Goal: Navigation & Orientation: Find specific page/section

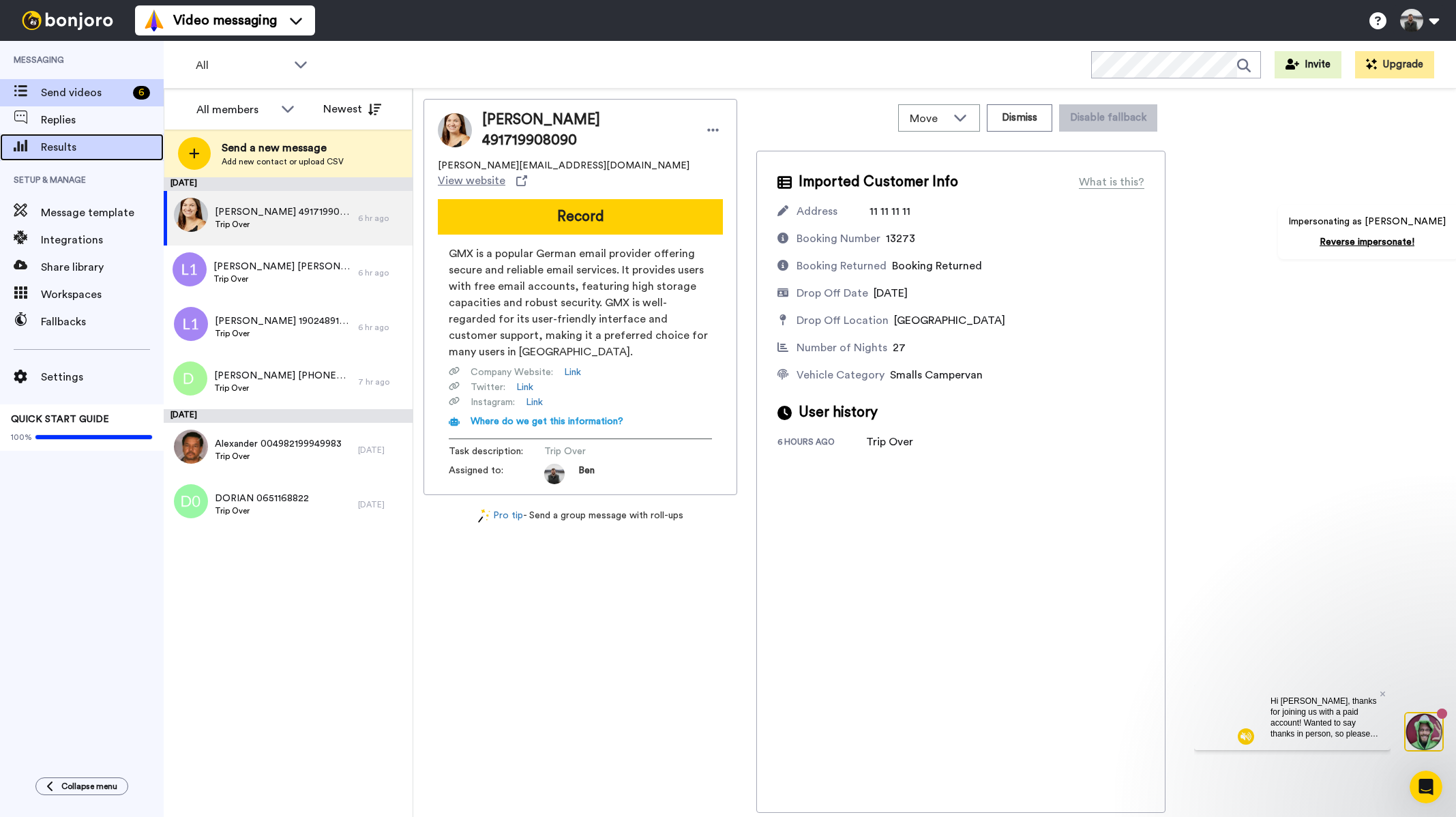
click at [67, 148] on span "Results" at bounding box center [103, 147] width 123 height 17
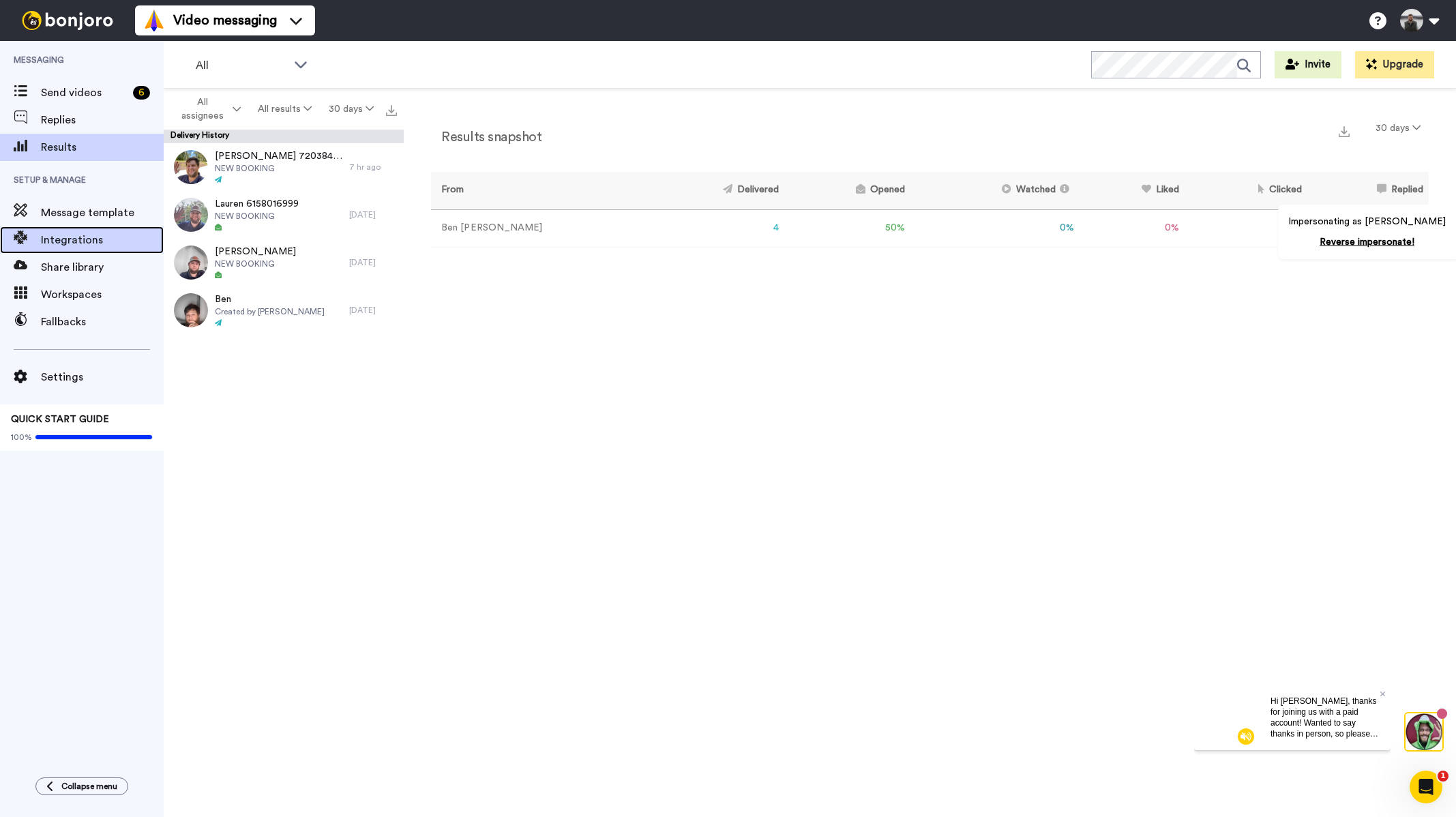
click at [94, 247] on span "Integrations" at bounding box center [103, 240] width 123 height 17
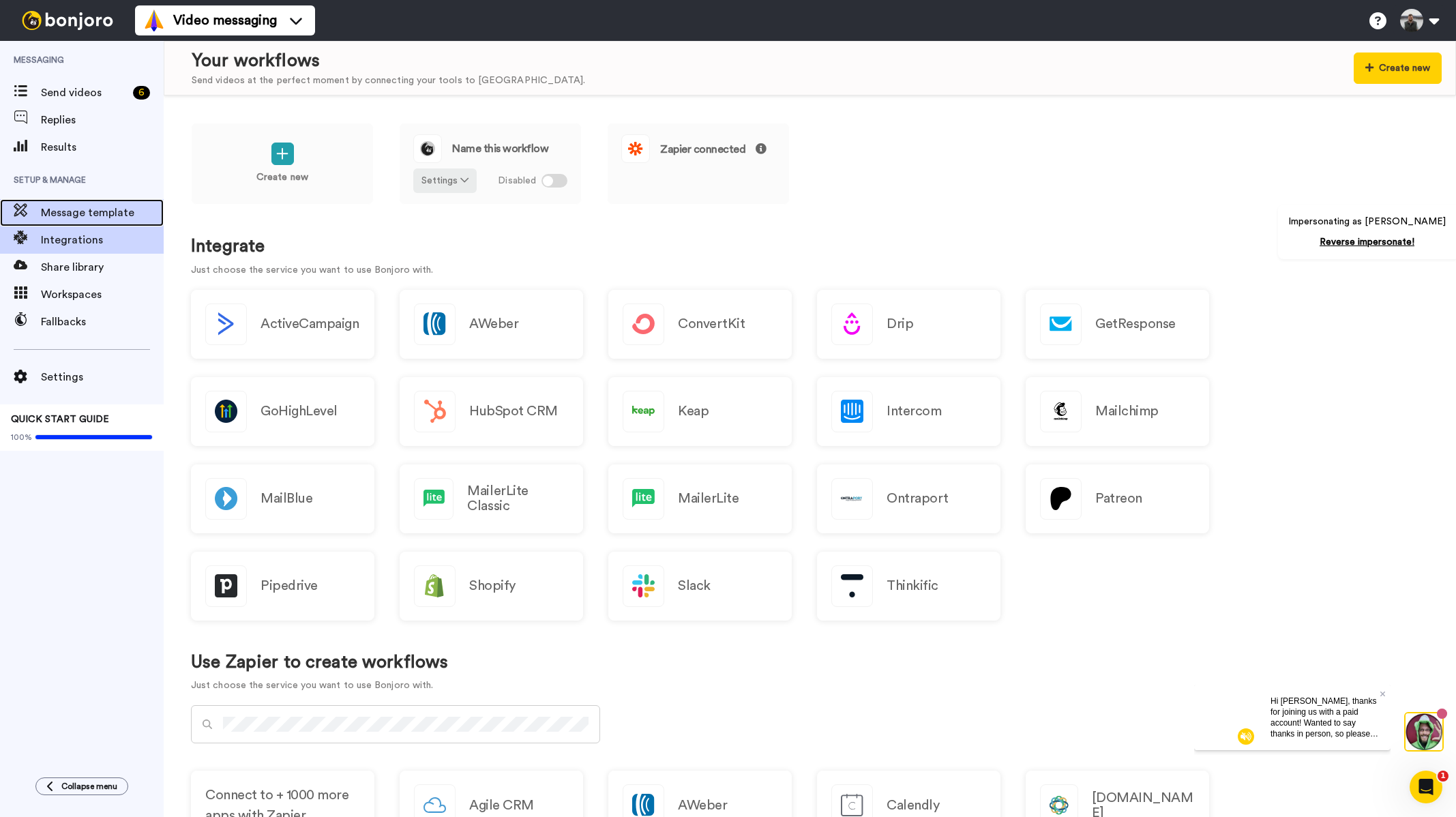
click at [99, 209] on span "Message template" at bounding box center [103, 213] width 123 height 17
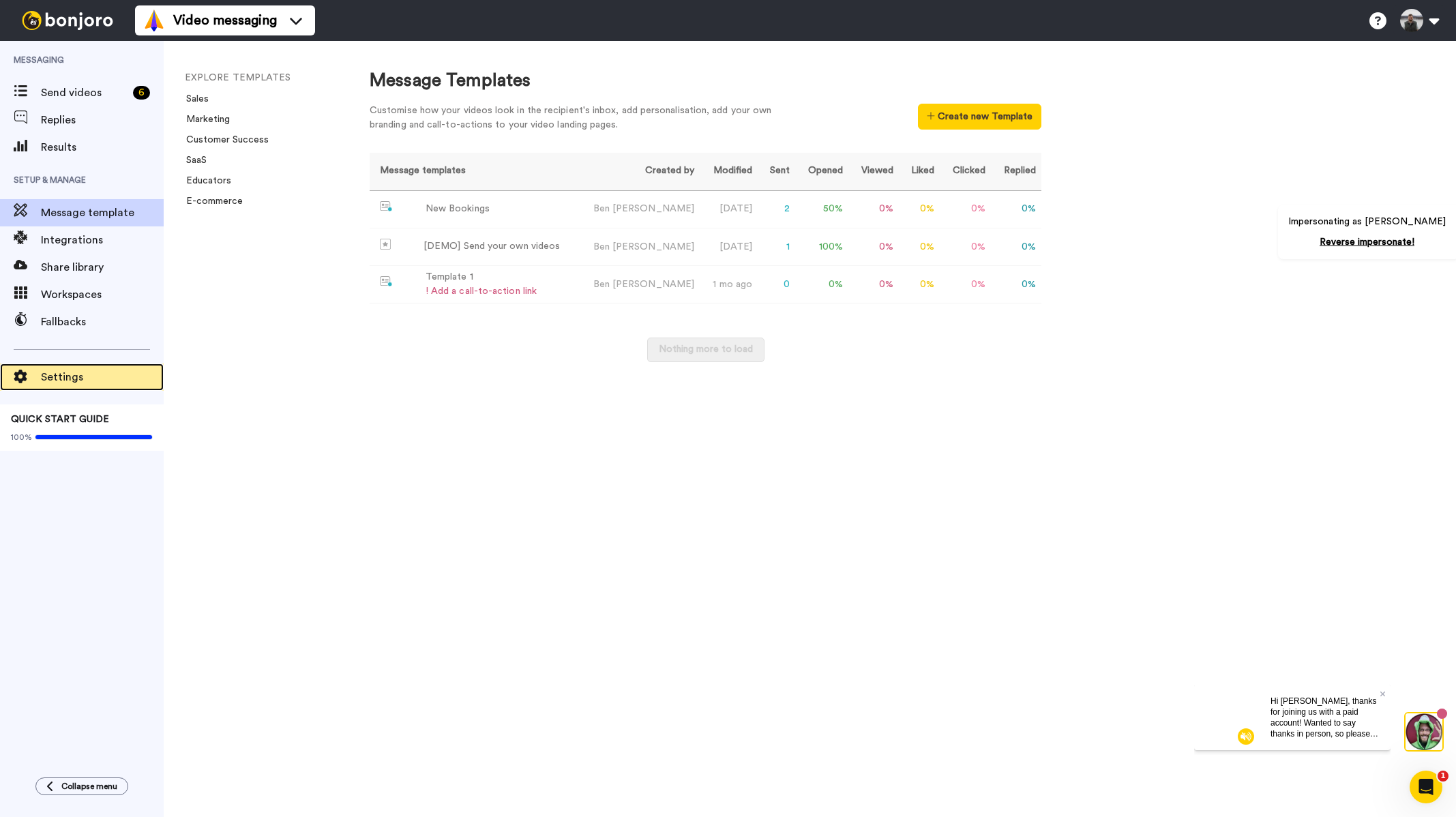
click at [77, 378] on span "Settings" at bounding box center [103, 377] width 123 height 17
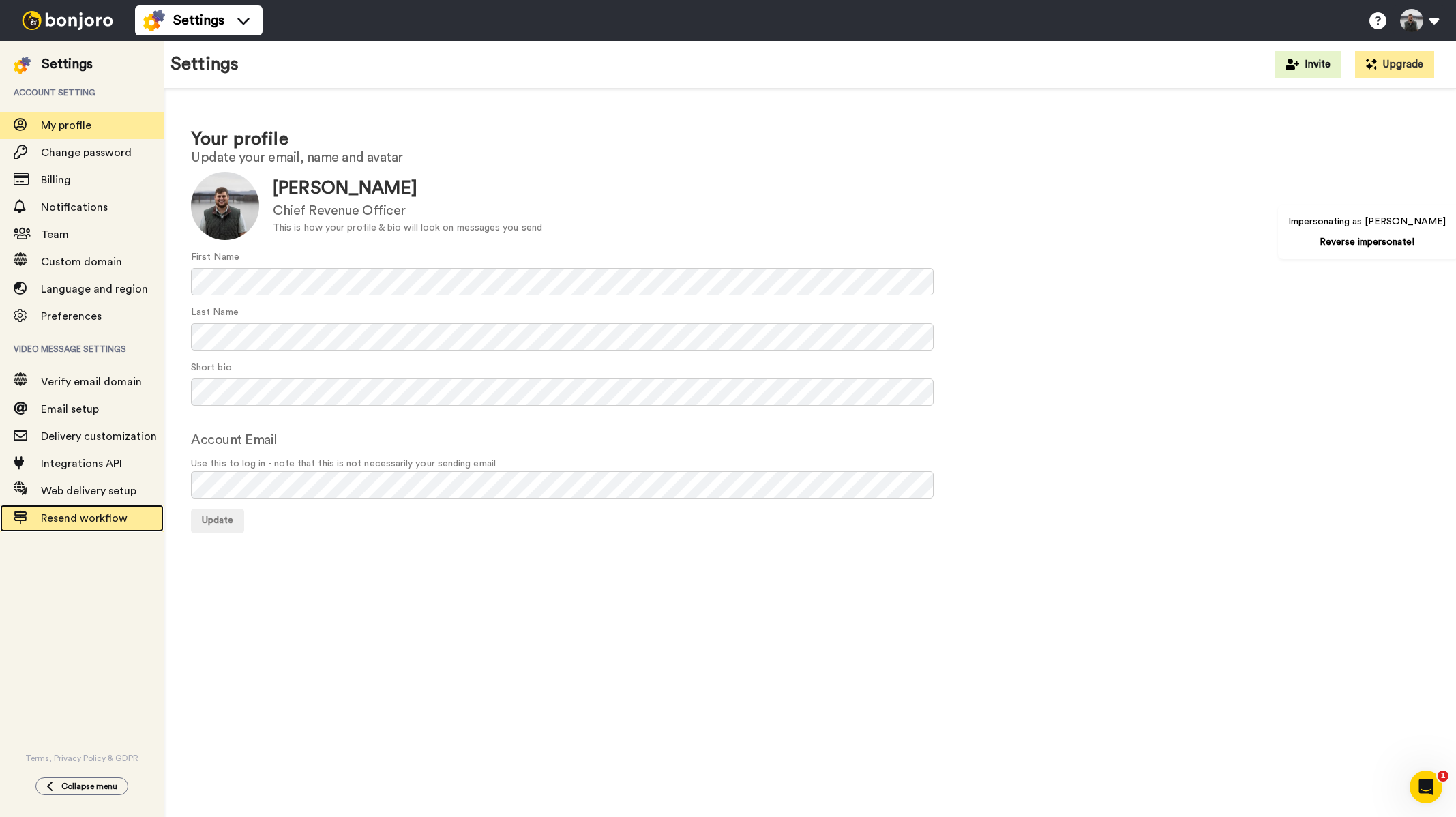
click at [83, 514] on span "Resend workflow" at bounding box center [85, 518] width 87 height 11
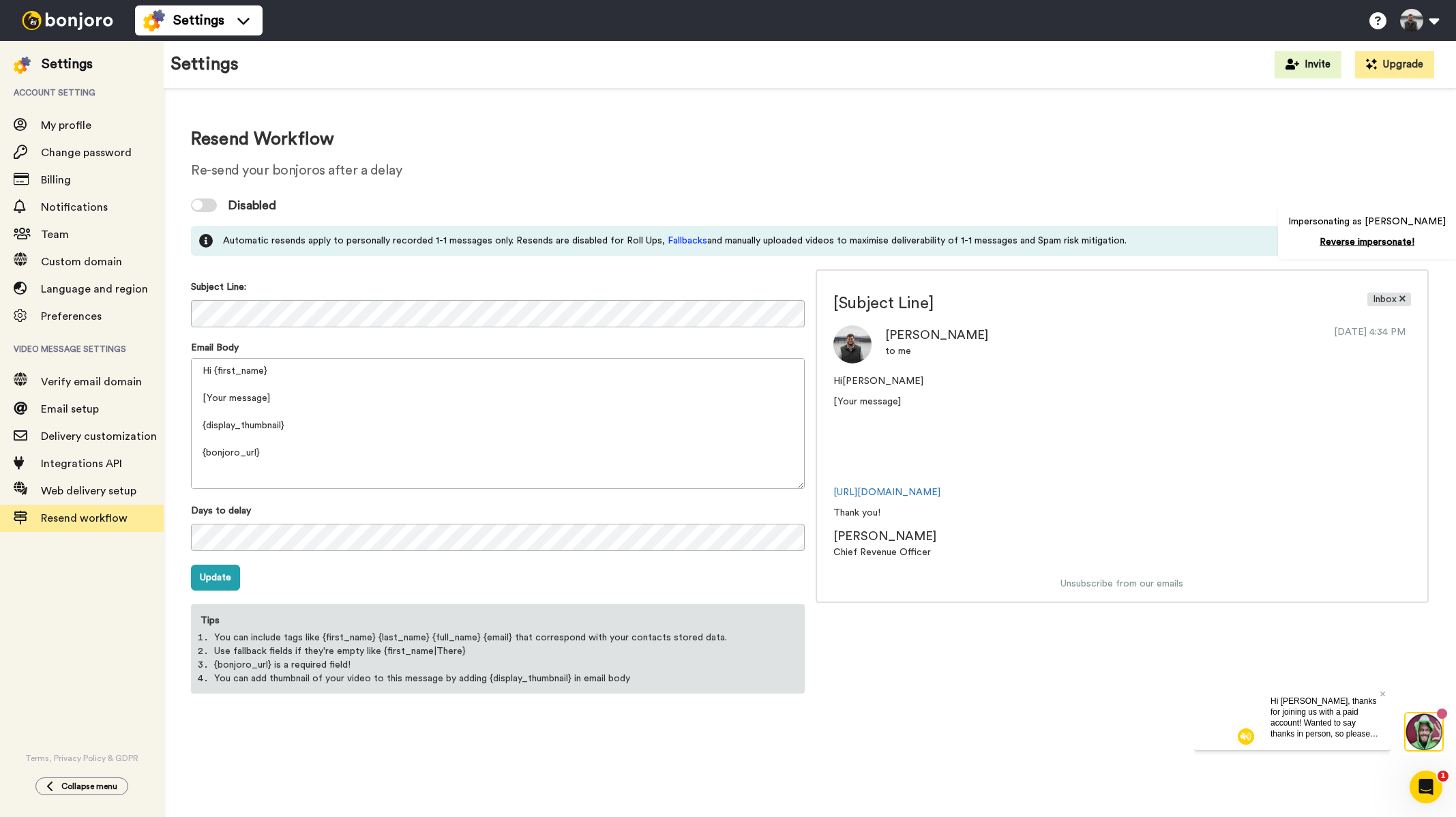
click at [78, 18] on img at bounding box center [67, 20] width 102 height 19
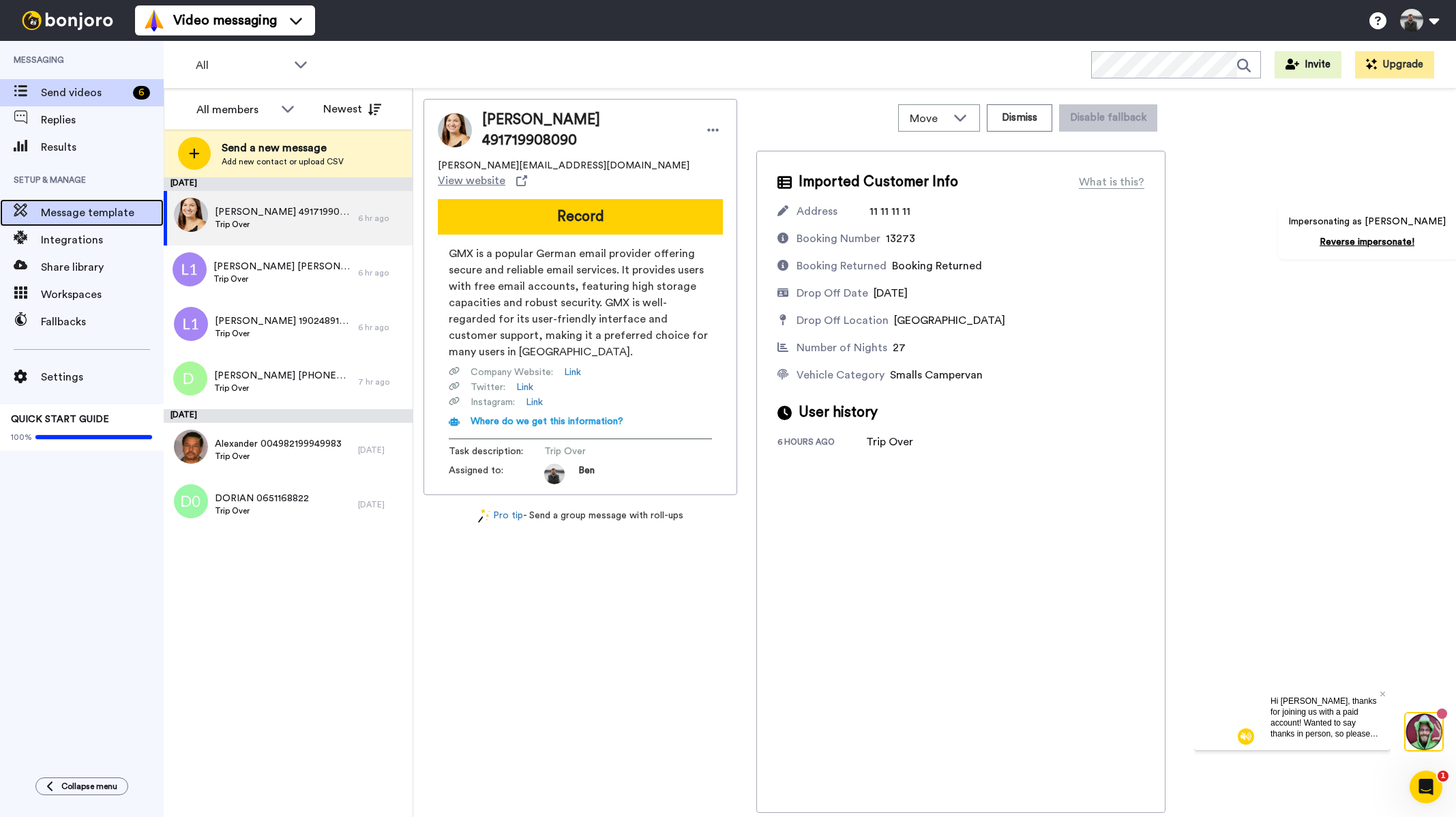
click at [106, 220] on span "Message template" at bounding box center [103, 213] width 123 height 17
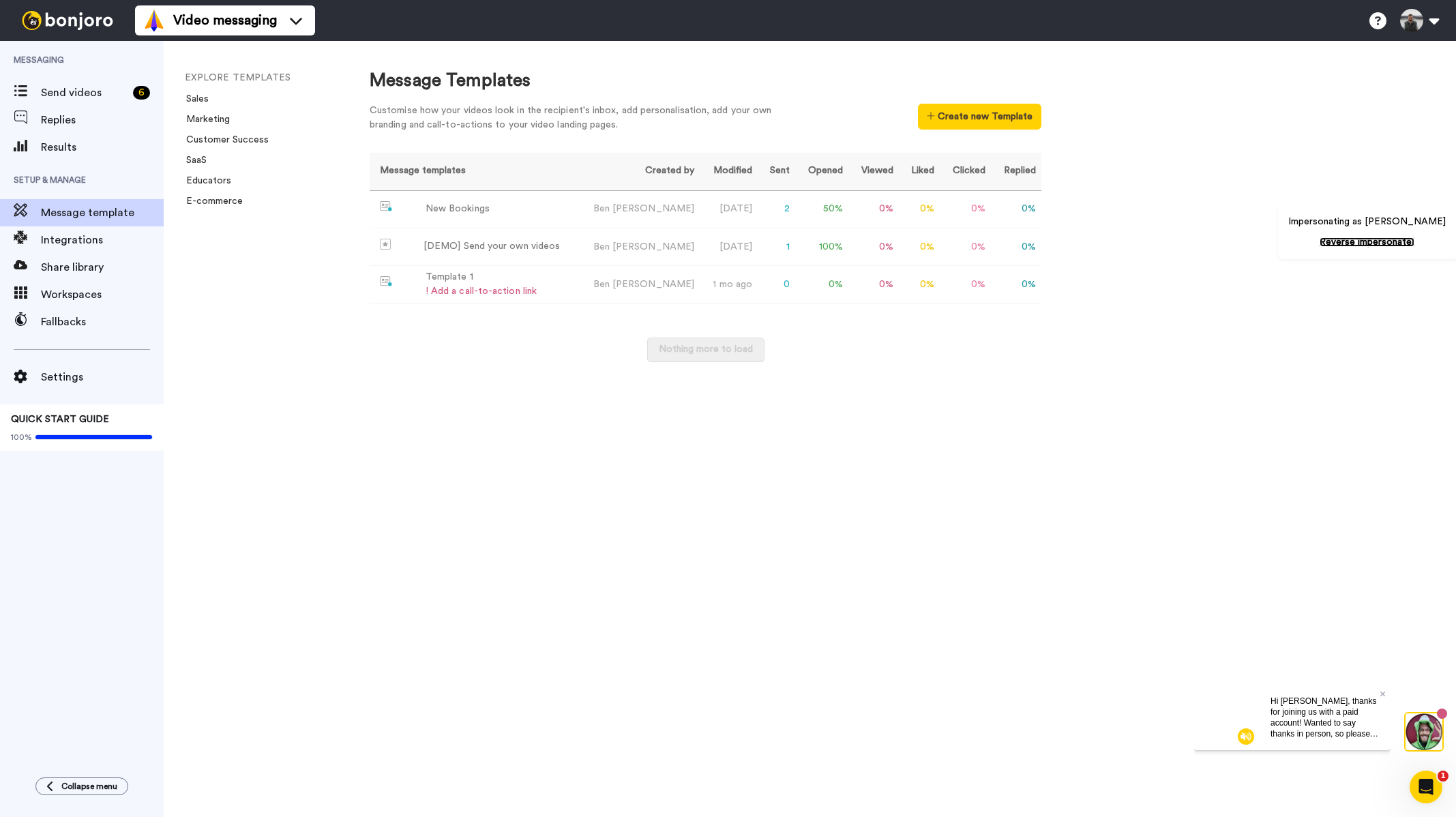
click at [1379, 243] on link "Reverse impersonate!" at bounding box center [1367, 242] width 95 height 9
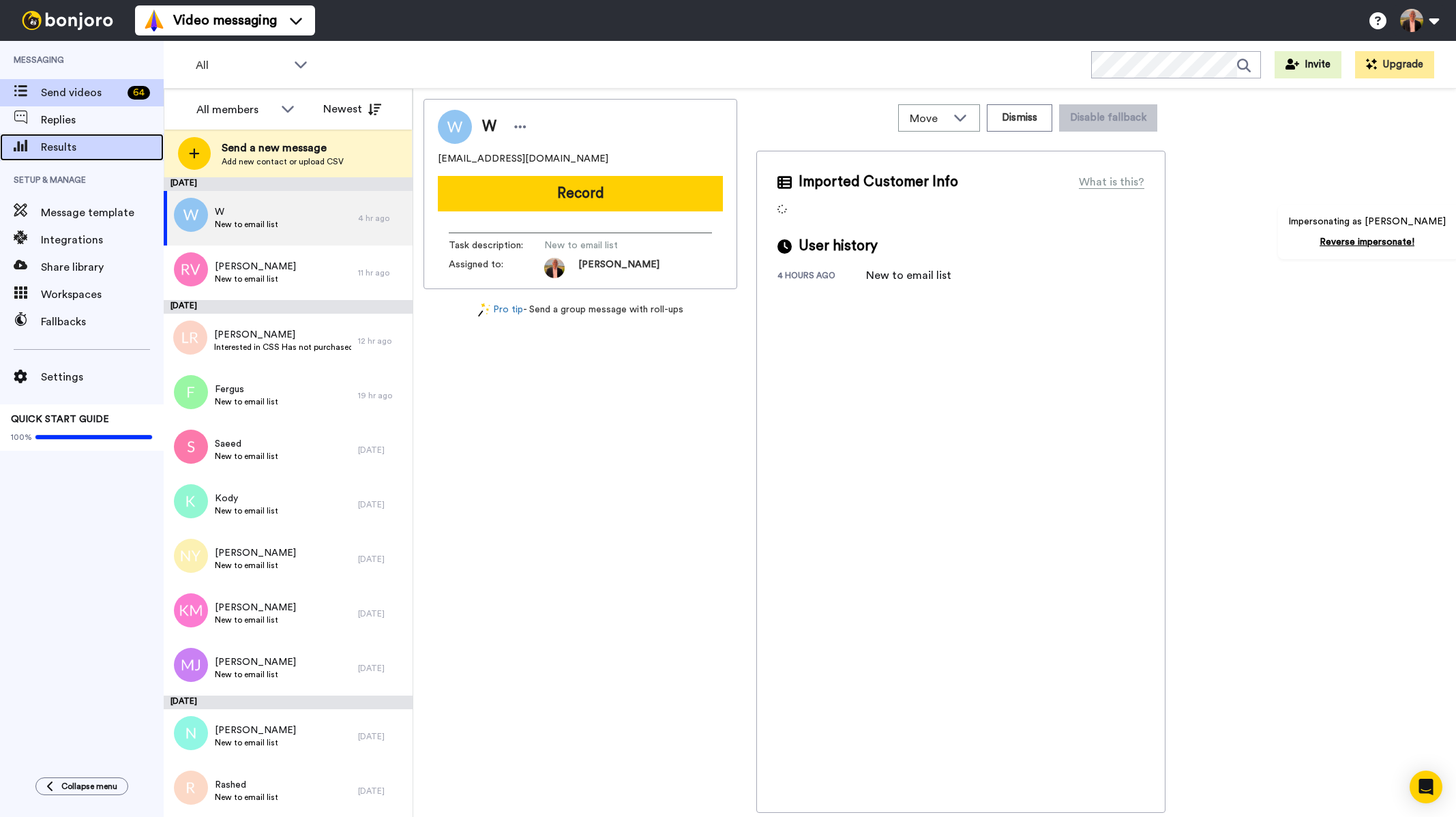
click at [82, 145] on span "Results" at bounding box center [103, 147] width 123 height 17
